Goal: Information Seeking & Learning: Understand process/instructions

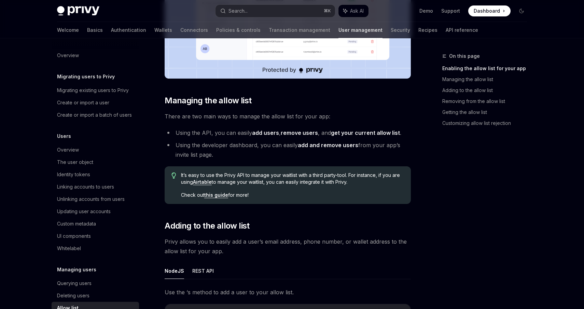
click at [255, 133] on link "add users" at bounding box center [265, 132] width 27 height 7
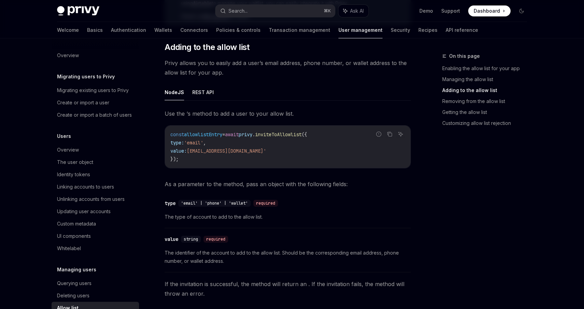
scroll to position [561, 0]
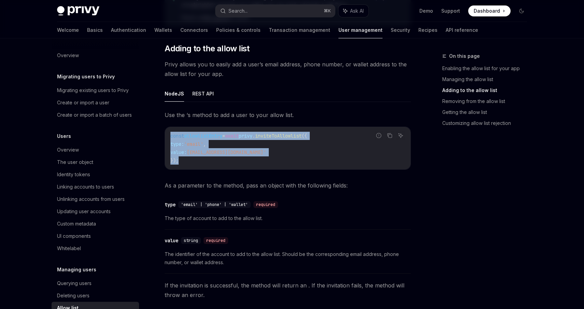
drag, startPoint x: 180, startPoint y: 161, endPoint x: 171, endPoint y: 136, distance: 26.7
click at [171, 136] on code "const allowlistEntry = await privy . inviteToAllowlist ({ type: 'email' , value…" at bounding box center [288, 148] width 235 height 33
copy code "const allowlistEntry = await privy . inviteToAllowlist ({ type: 'email' , value…"
